Goal: Task Accomplishment & Management: Complete application form

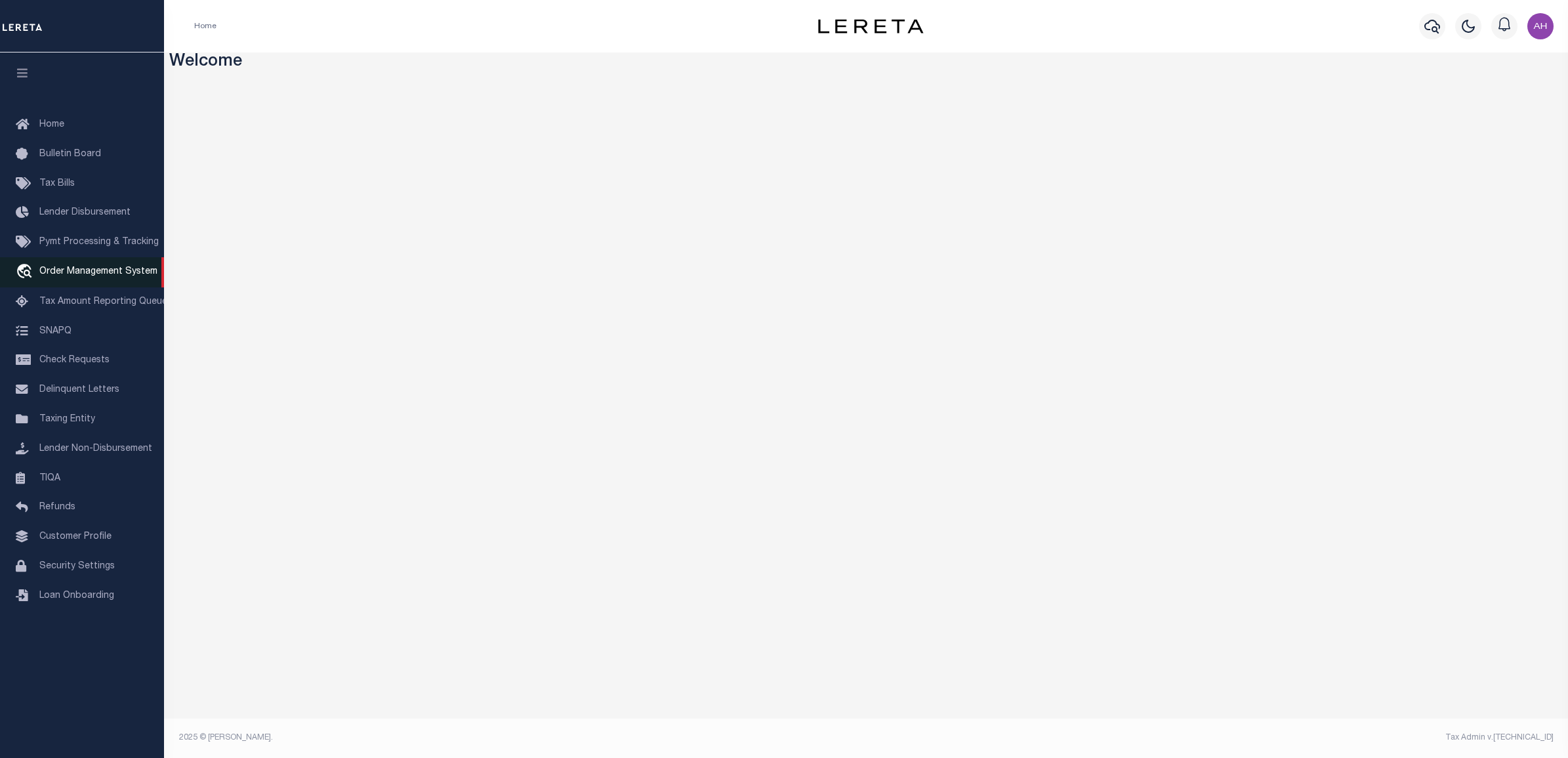
click at [90, 276] on span "Order Management System" at bounding box center [98, 272] width 118 height 9
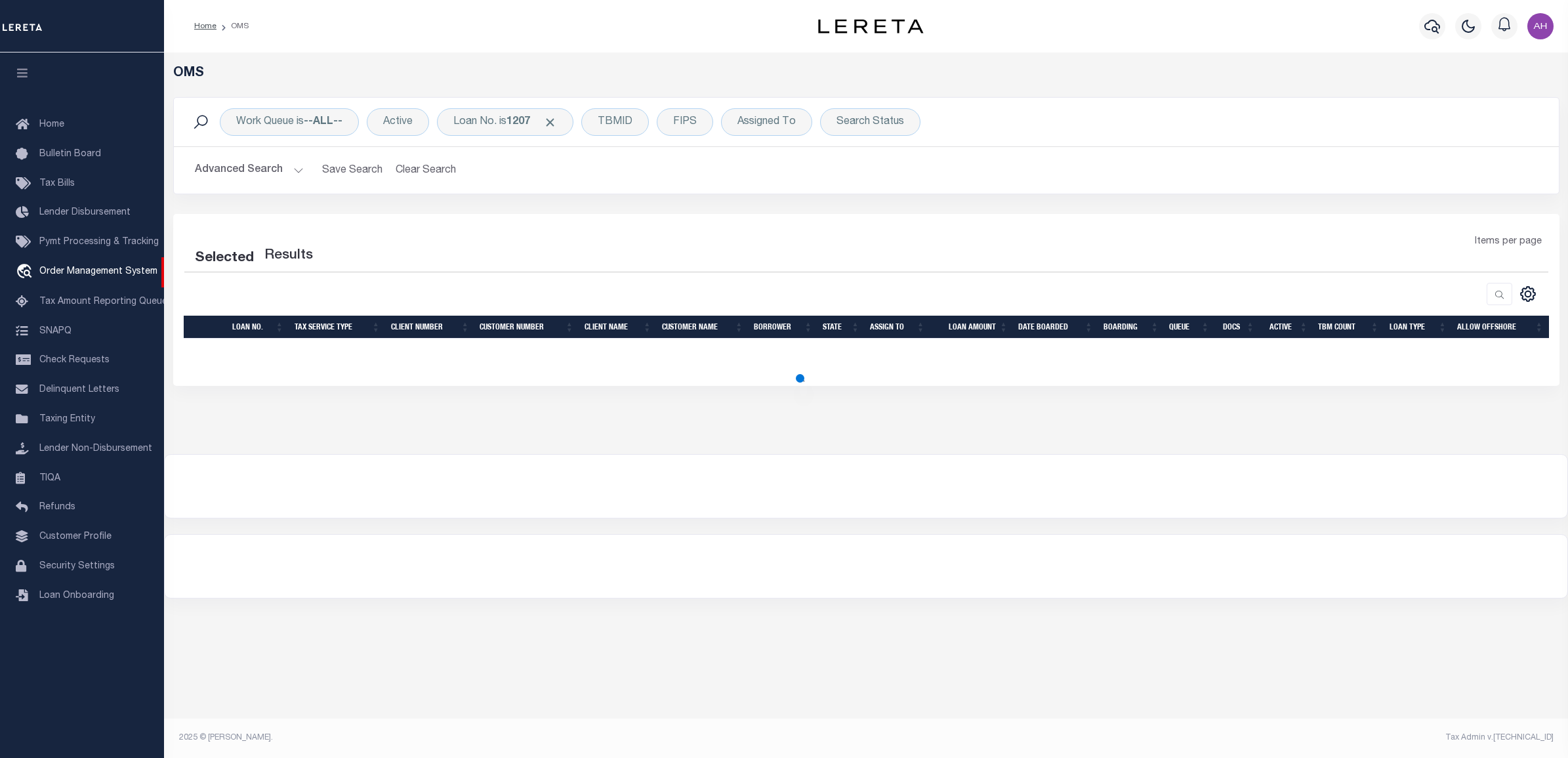
select select "200"
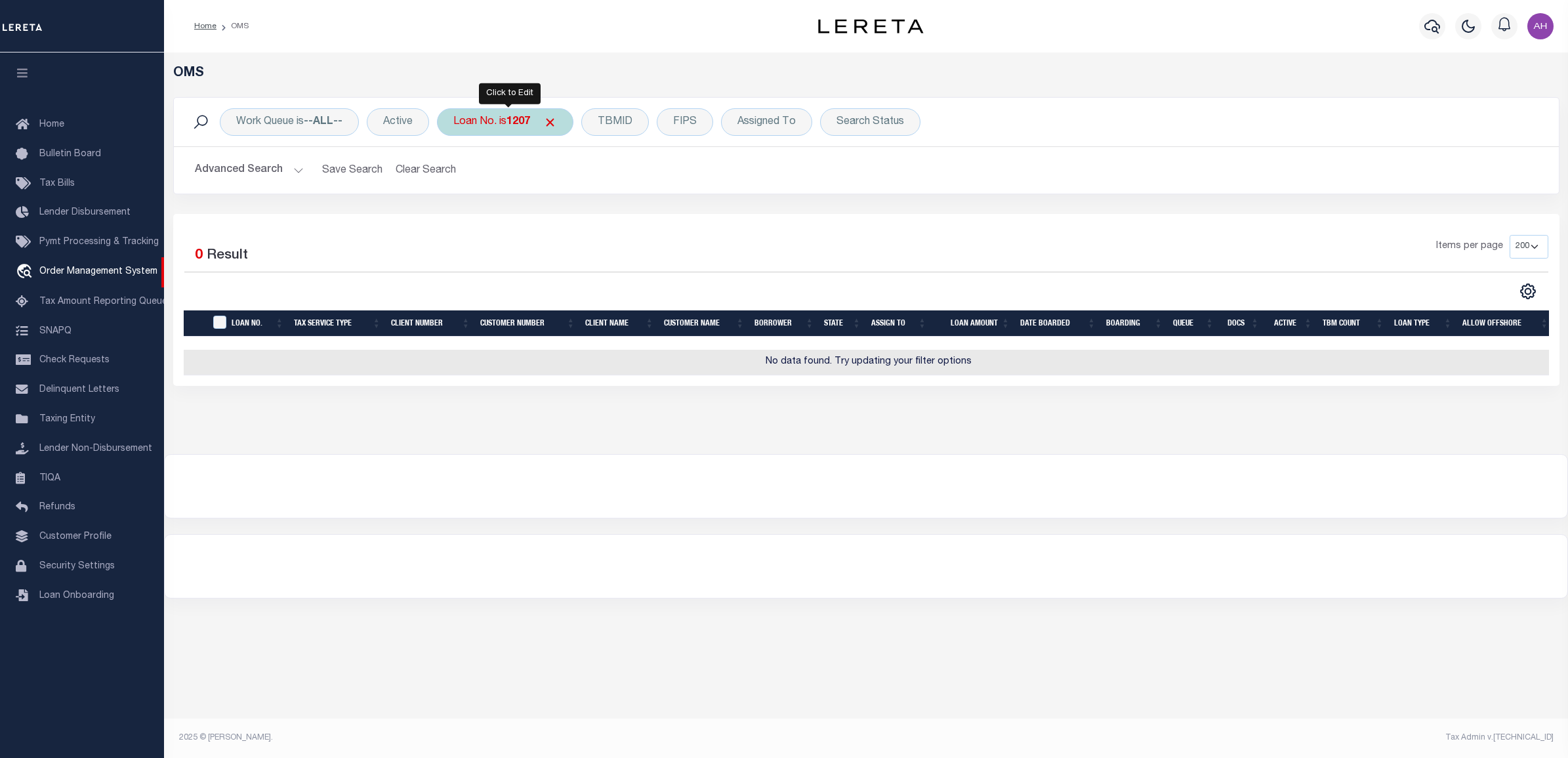
click at [513, 125] on b "1207" at bounding box center [519, 122] width 23 height 10
click at [489, 158] on select "Is Contains" at bounding box center [550, 151] width 193 height 25
select select "c"
click at [456, 138] on select "Is Contains" at bounding box center [550, 151] width 193 height 25
click at [625, 223] on input "Apply" at bounding box center [627, 215] width 39 height 22
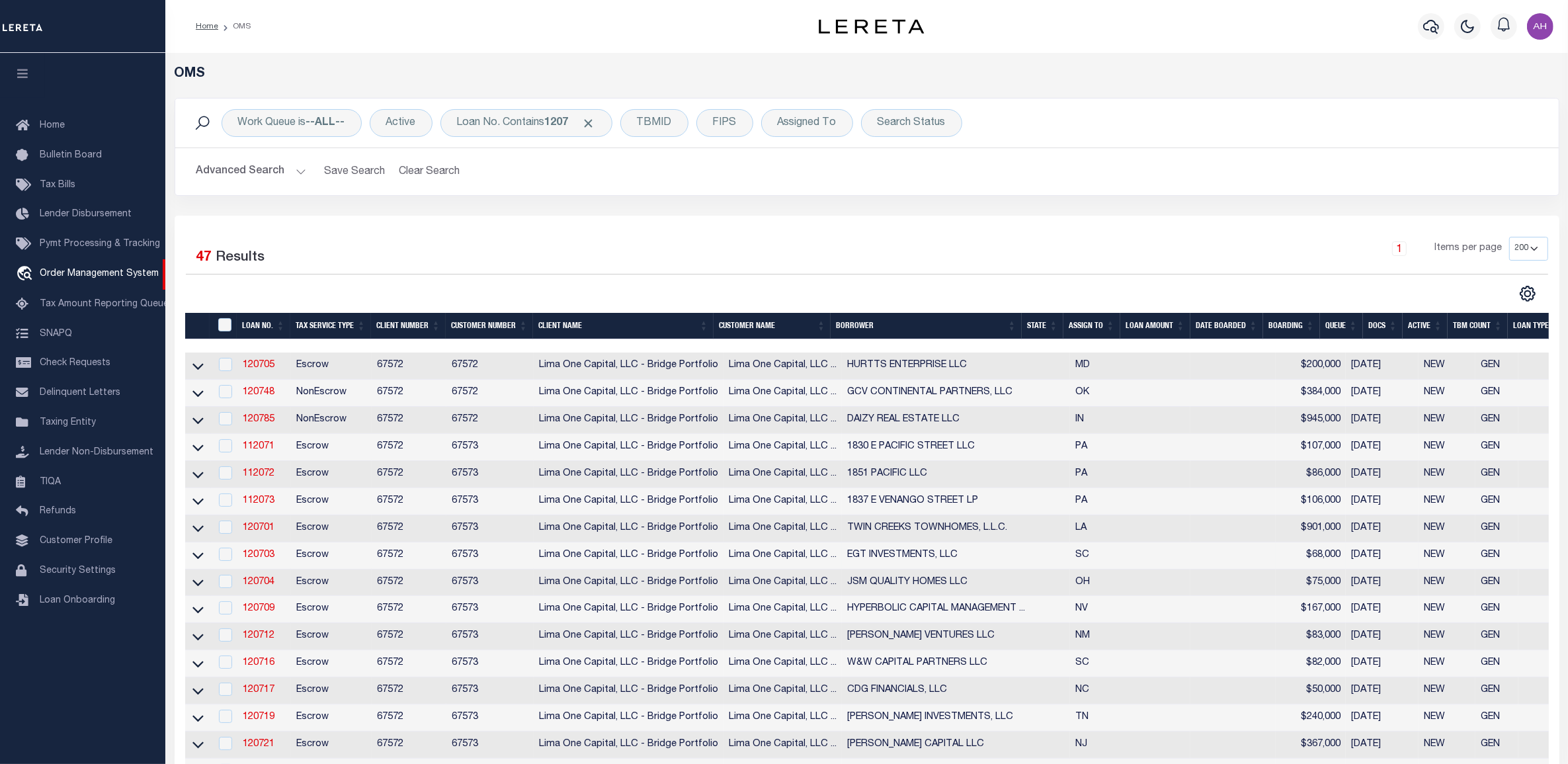
scroll to position [332, 0]
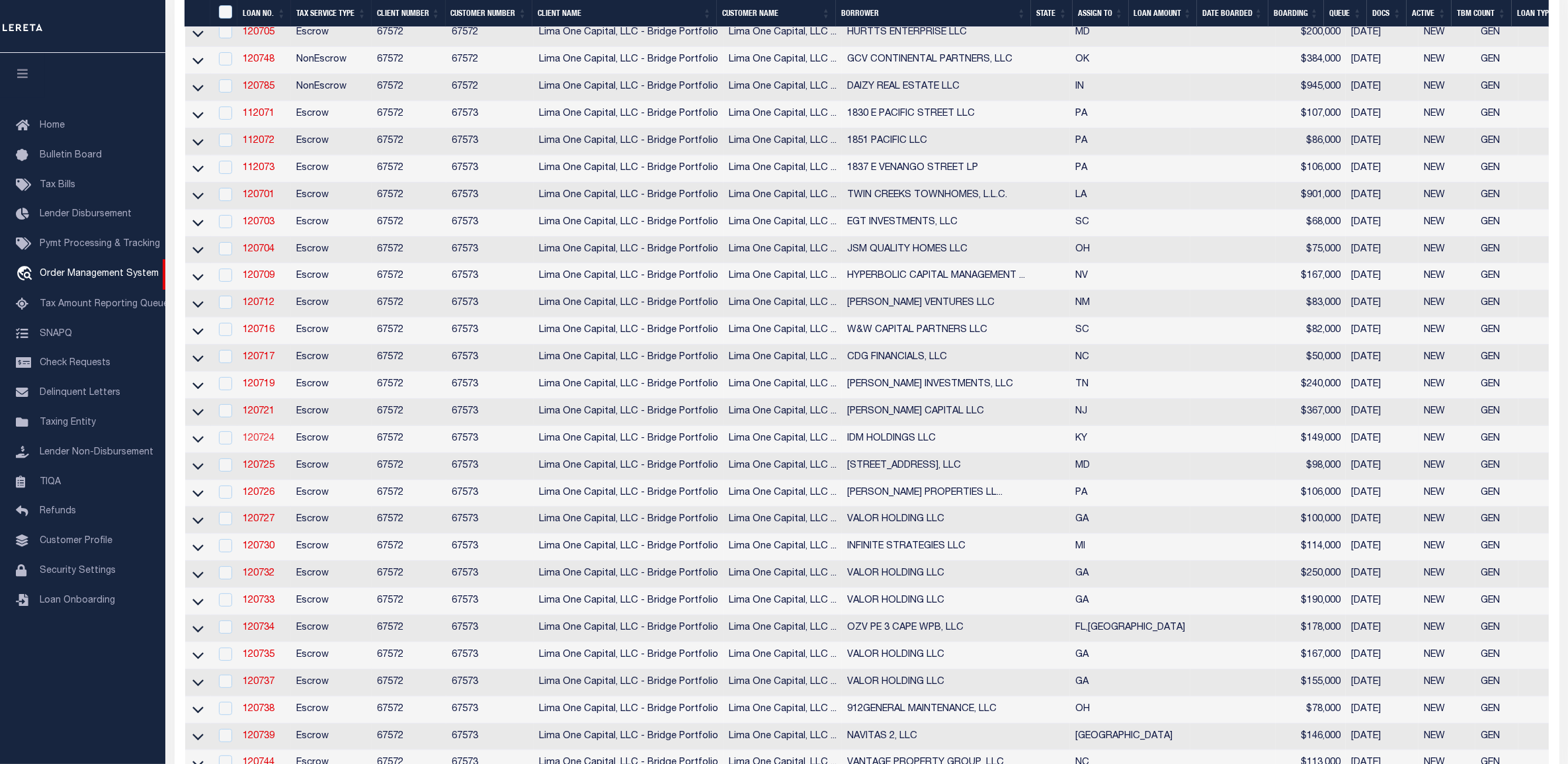
click at [264, 443] on link "120724" at bounding box center [258, 438] width 32 height 10
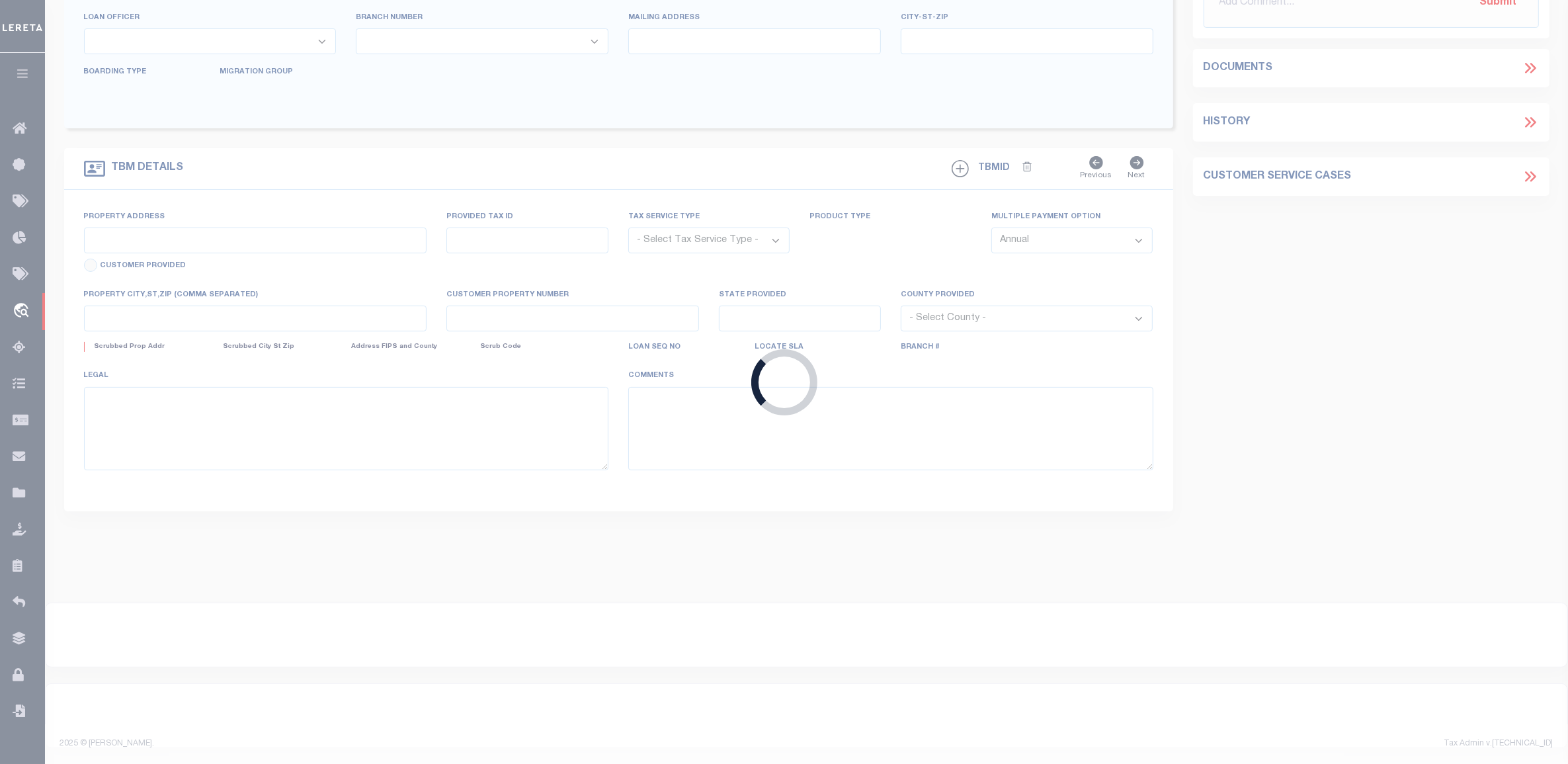
type input "120724"
type input "IDM HOLDINGS LLC"
select select
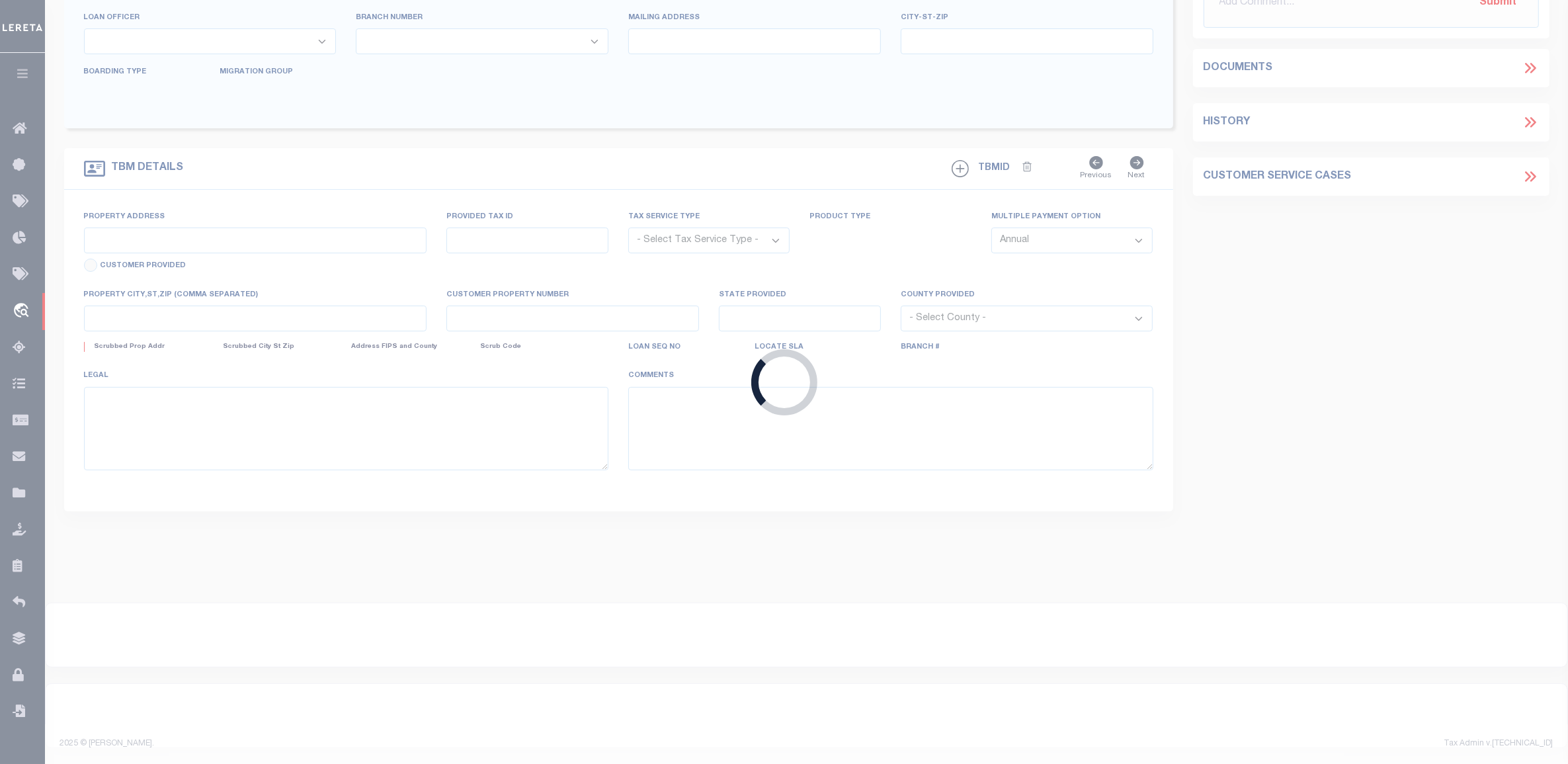
select select
type input "[STREET_ADDRESS]"
radio input "true"
select select "Escrow"
select select
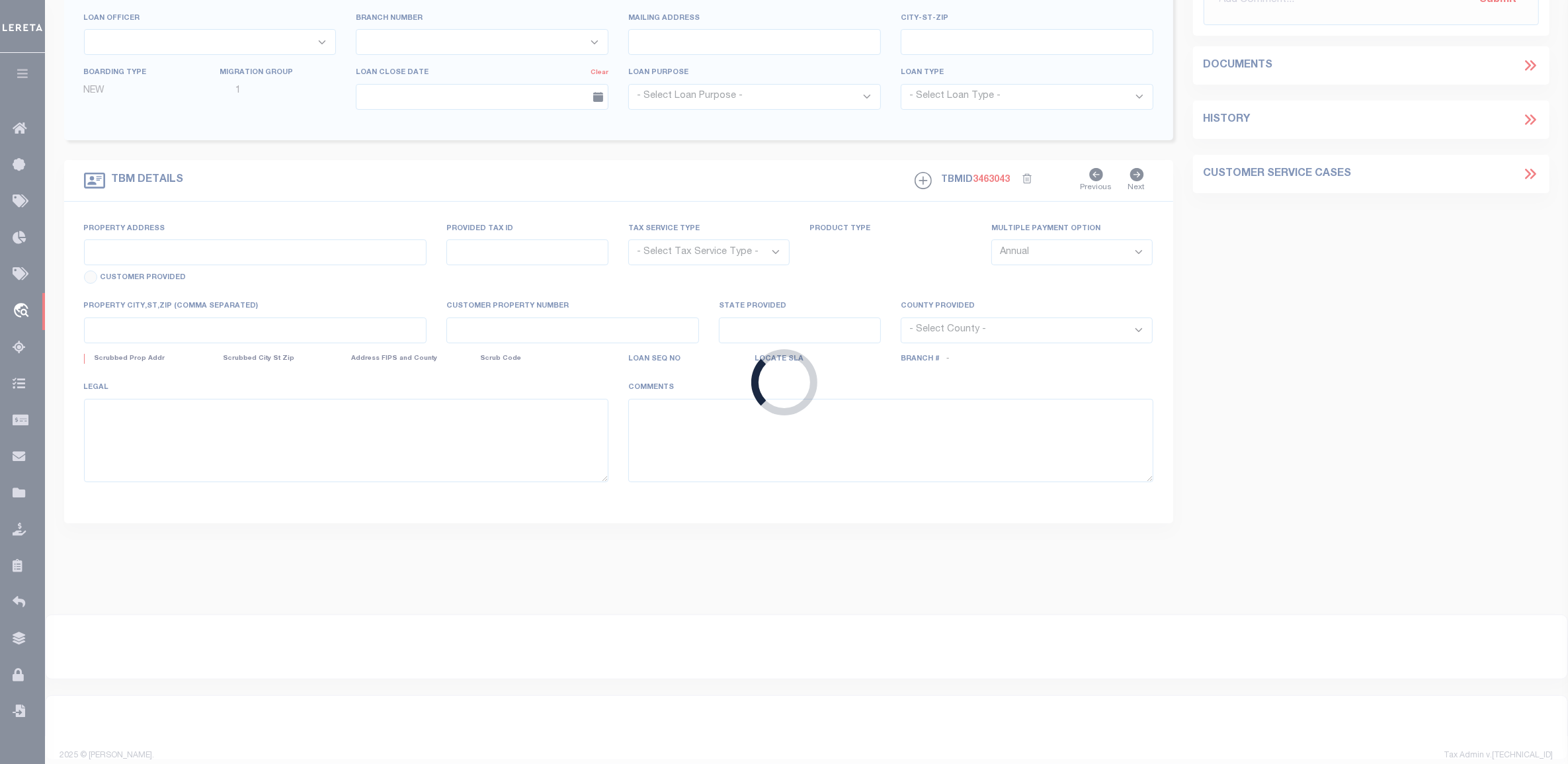
type input "COVINGTON KY 41016"
type input "120724-1"
type input "KY"
type textarea "COLLECTOR: ENTITY: PARCEL: 40000000900"
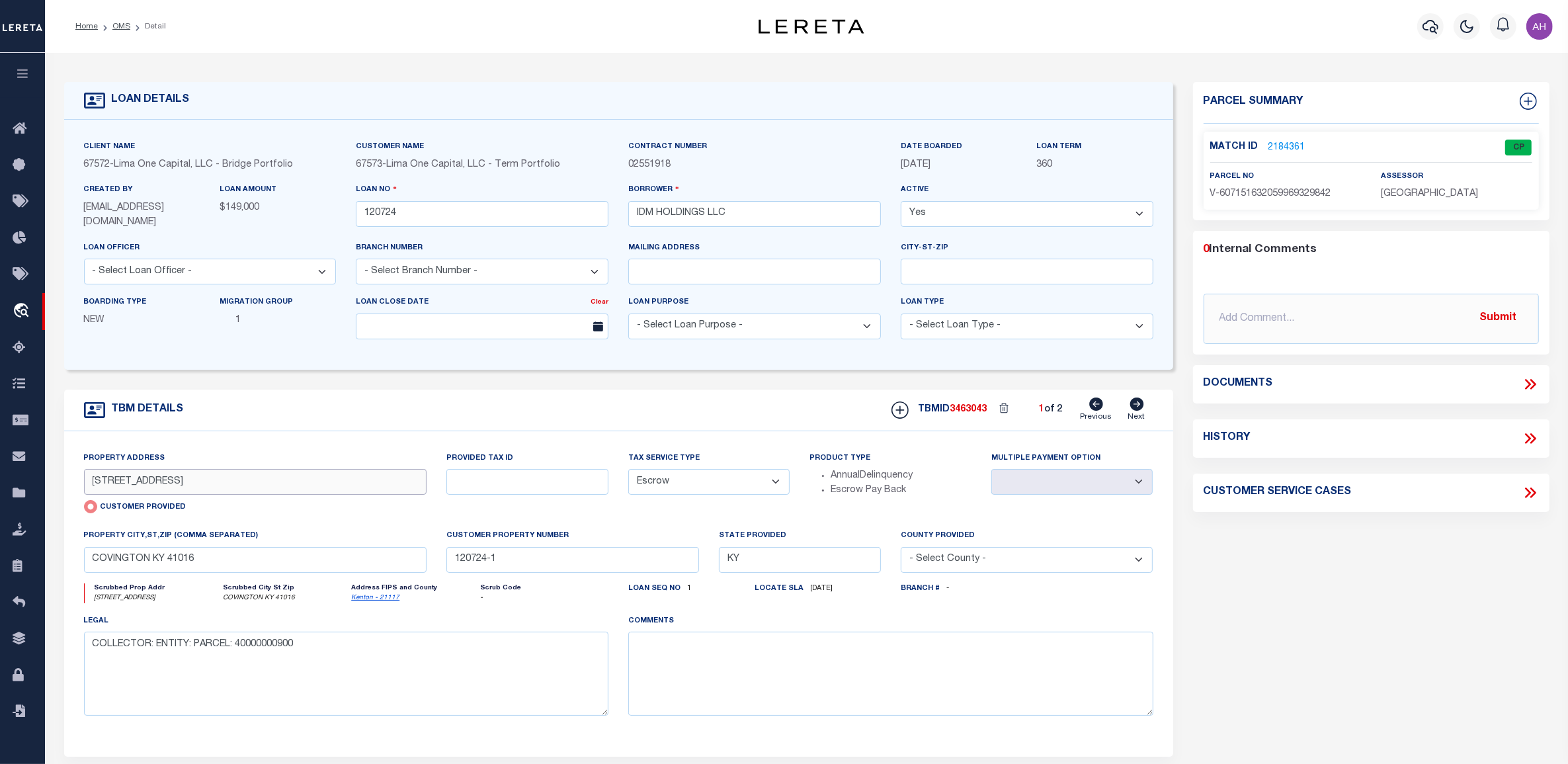
drag, startPoint x: 232, startPoint y: 486, endPoint x: 63, endPoint y: 465, distance: 170.3
click at [64, 465] on div "Property Address [STREET_ADDRESS] Customer Provided Provided Tax ID Tax Service…" at bounding box center [618, 593] width 1109 height 325
click at [116, 563] on input "COVINGTON KY 41016" at bounding box center [255, 559] width 344 height 26
